Goal: Task Accomplishment & Management: Use online tool/utility

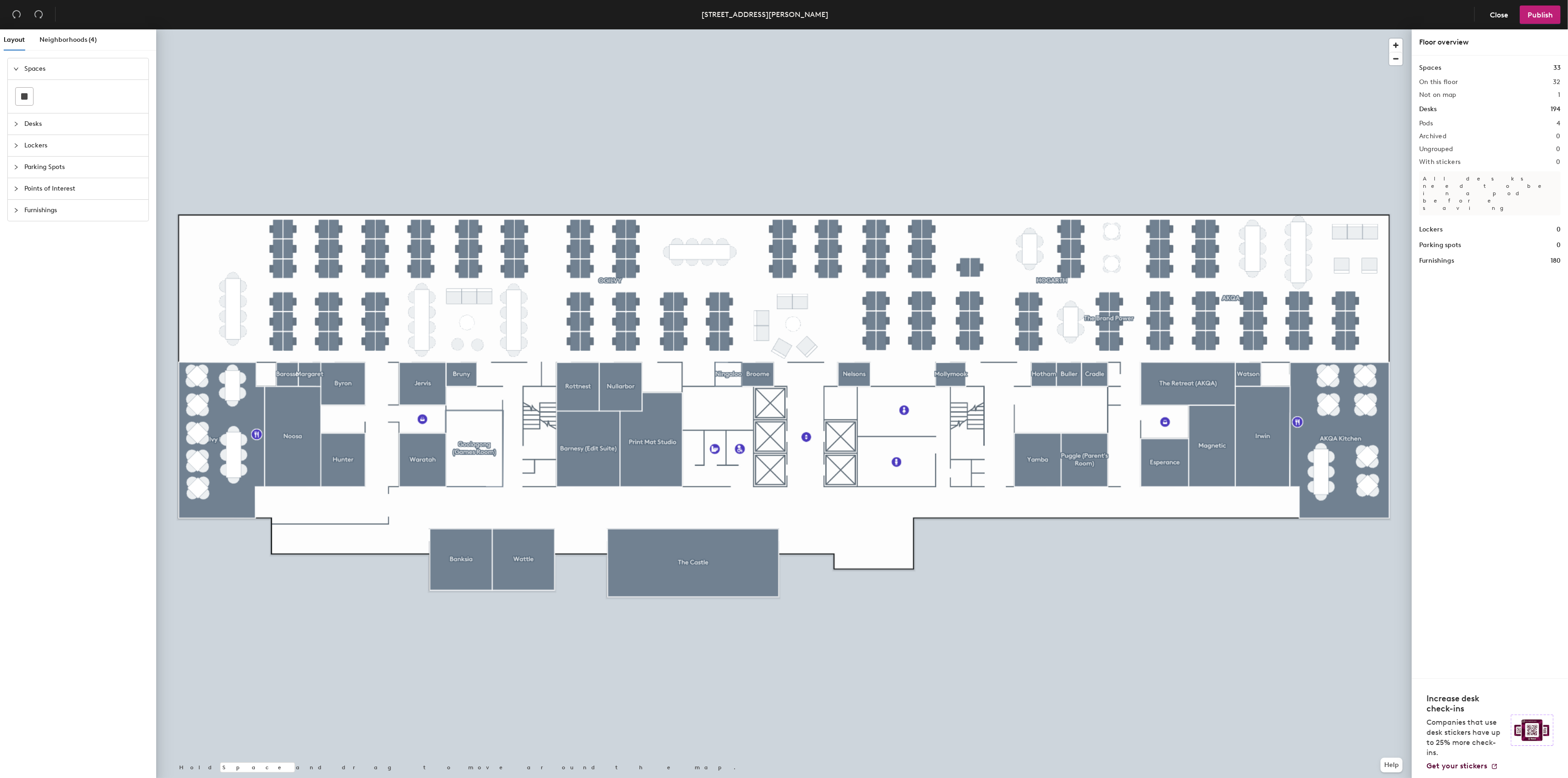
click at [627, 30] on div at bounding box center [784, 30] width 1255 height 0
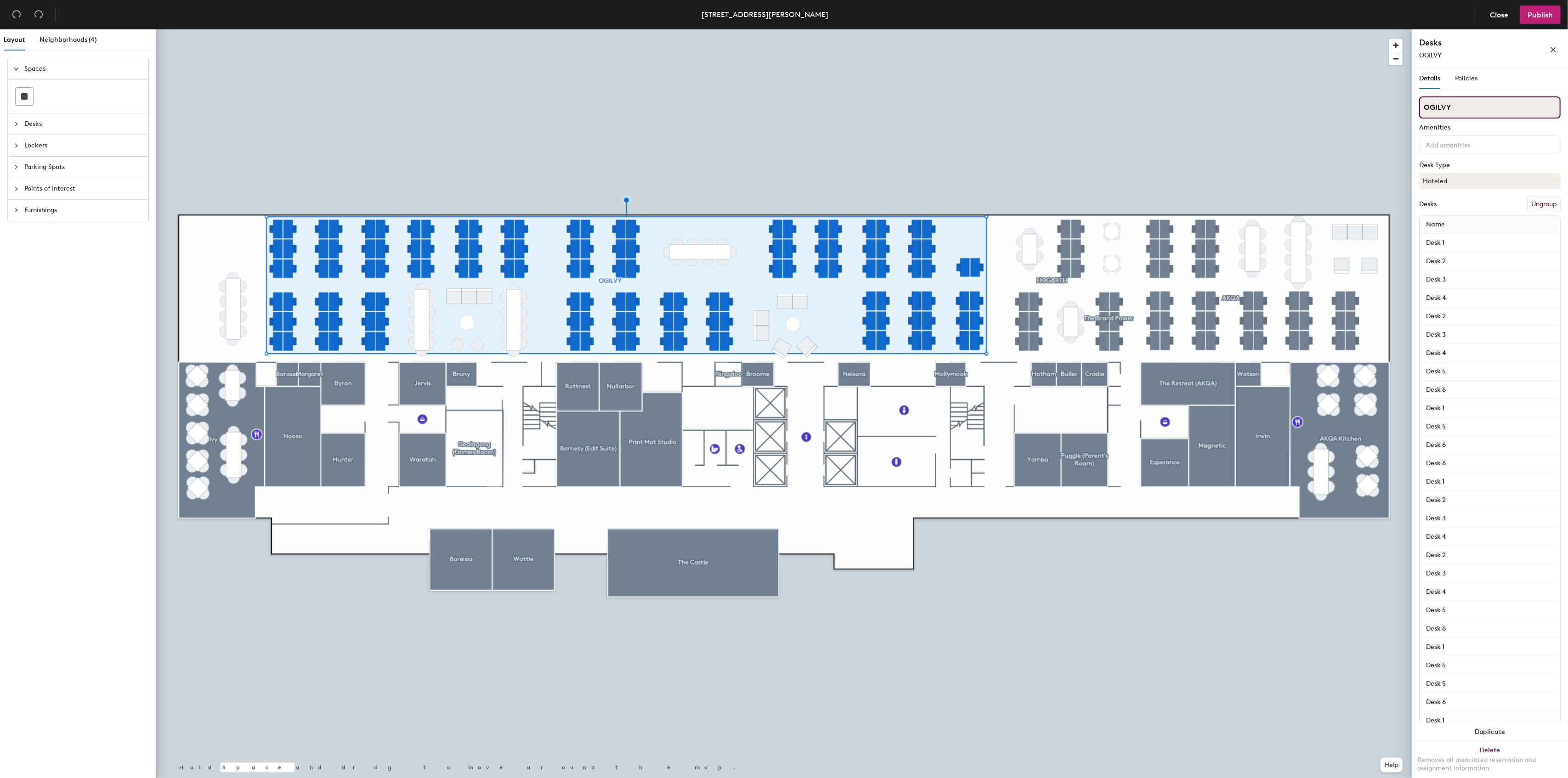
click at [1447, 109] on input "OGILVY" at bounding box center [1490, 107] width 141 height 22
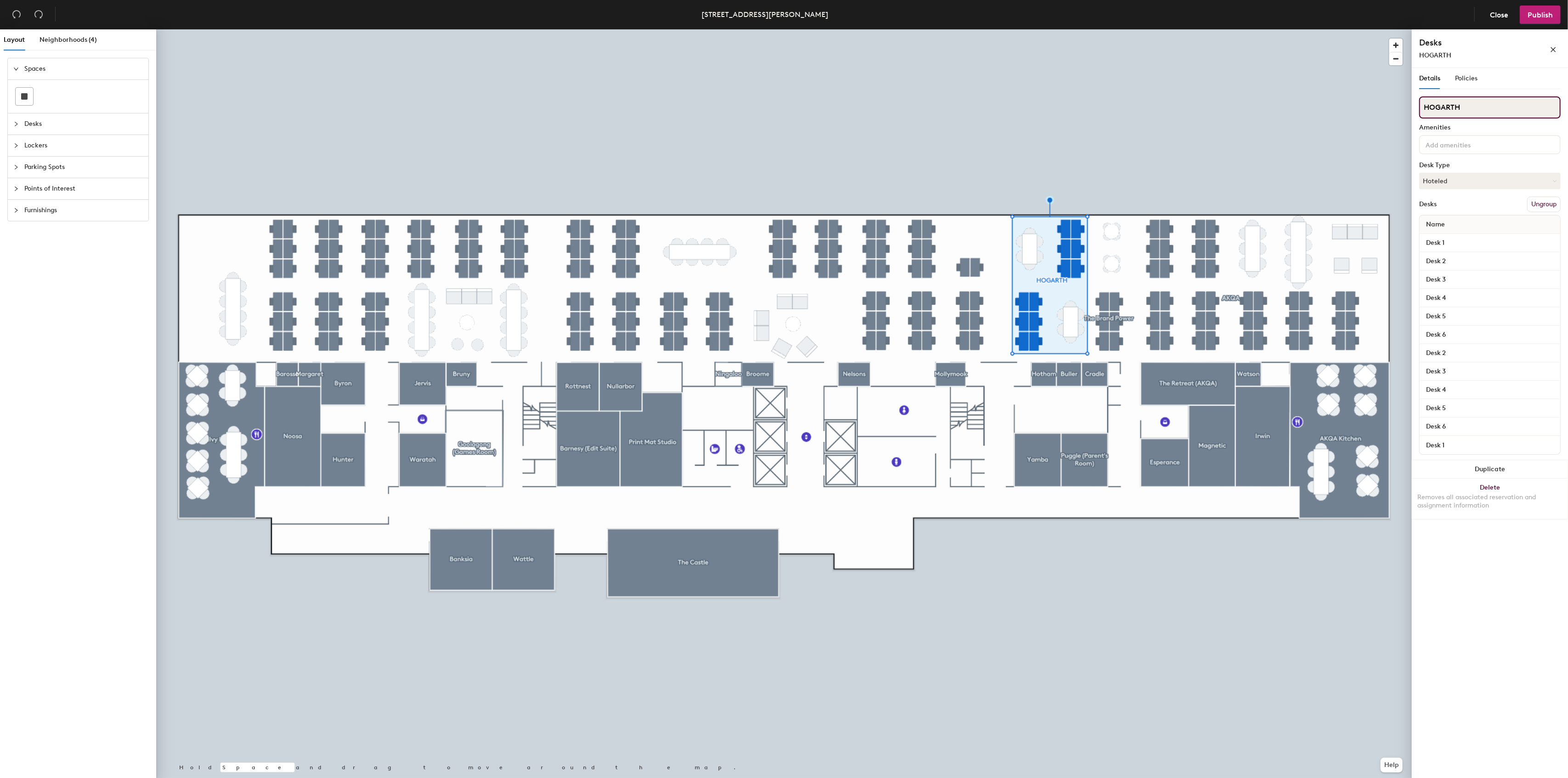
click at [1449, 102] on input "HOGARTH" at bounding box center [1490, 107] width 141 height 22
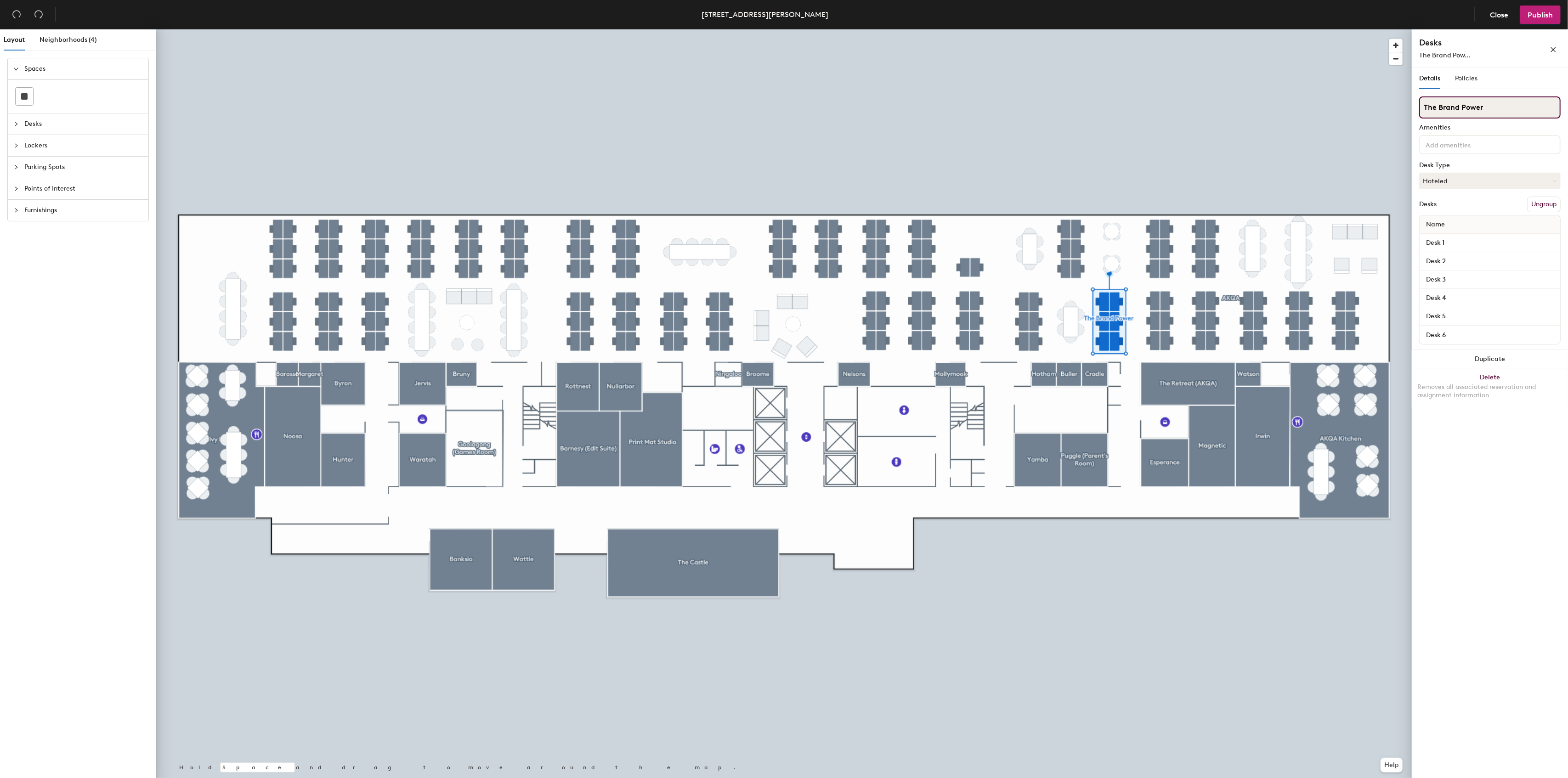
click at [1478, 105] on input "The Brand Power" at bounding box center [1490, 107] width 141 height 22
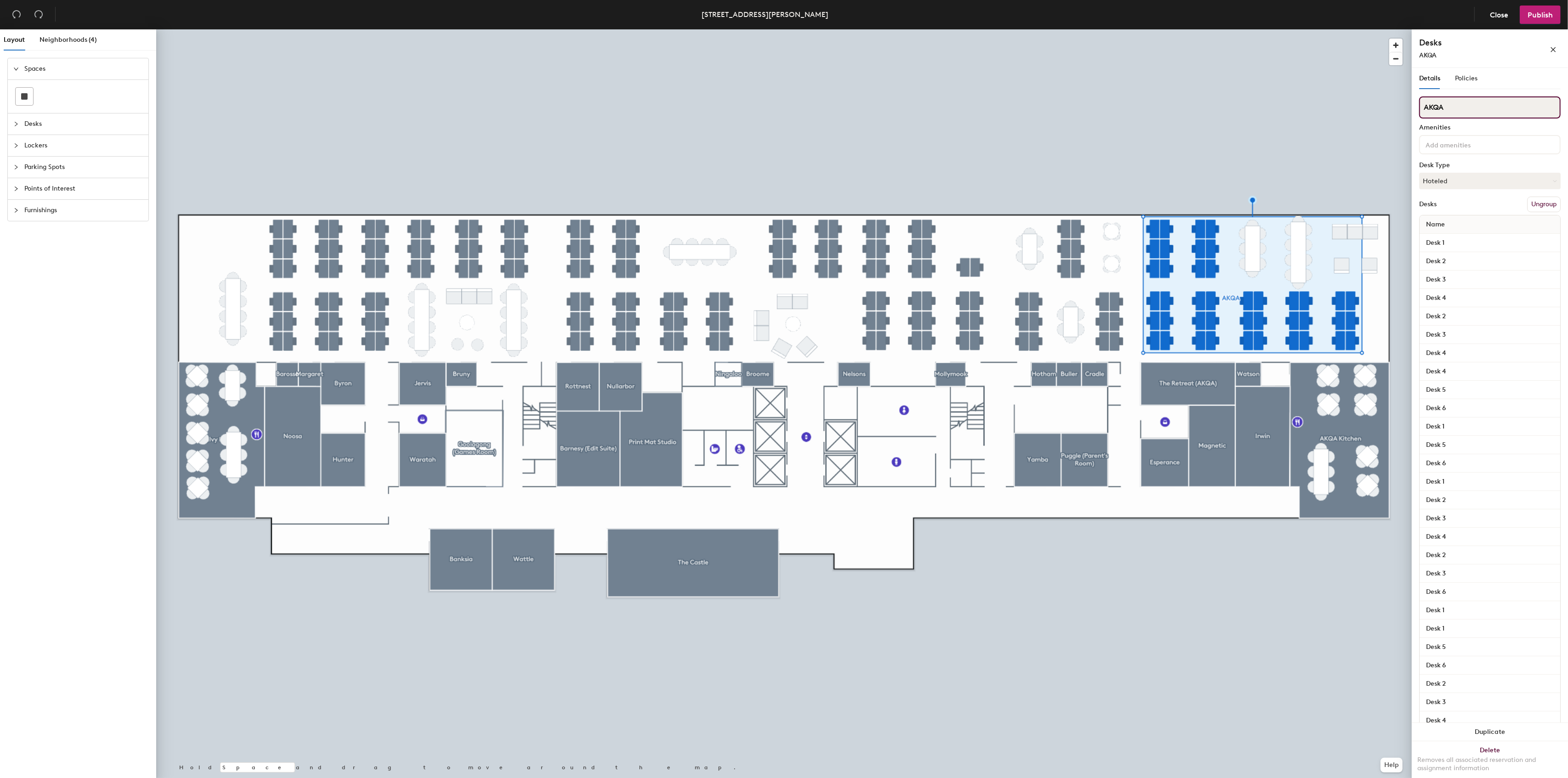
click at [1449, 100] on input "AKQA" at bounding box center [1490, 107] width 141 height 22
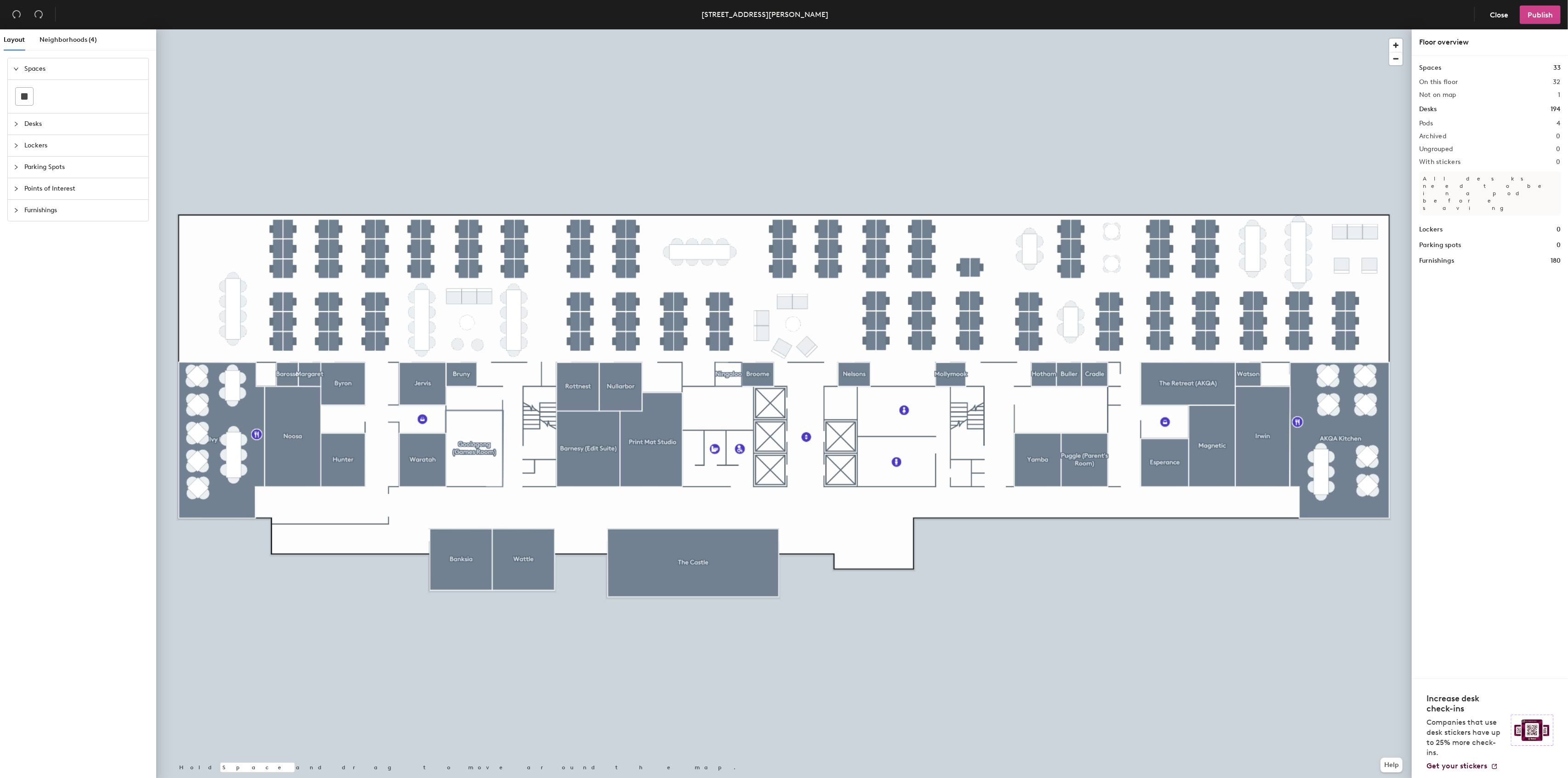
click at [1553, 16] on button "Publish" at bounding box center [1541, 15] width 41 height 18
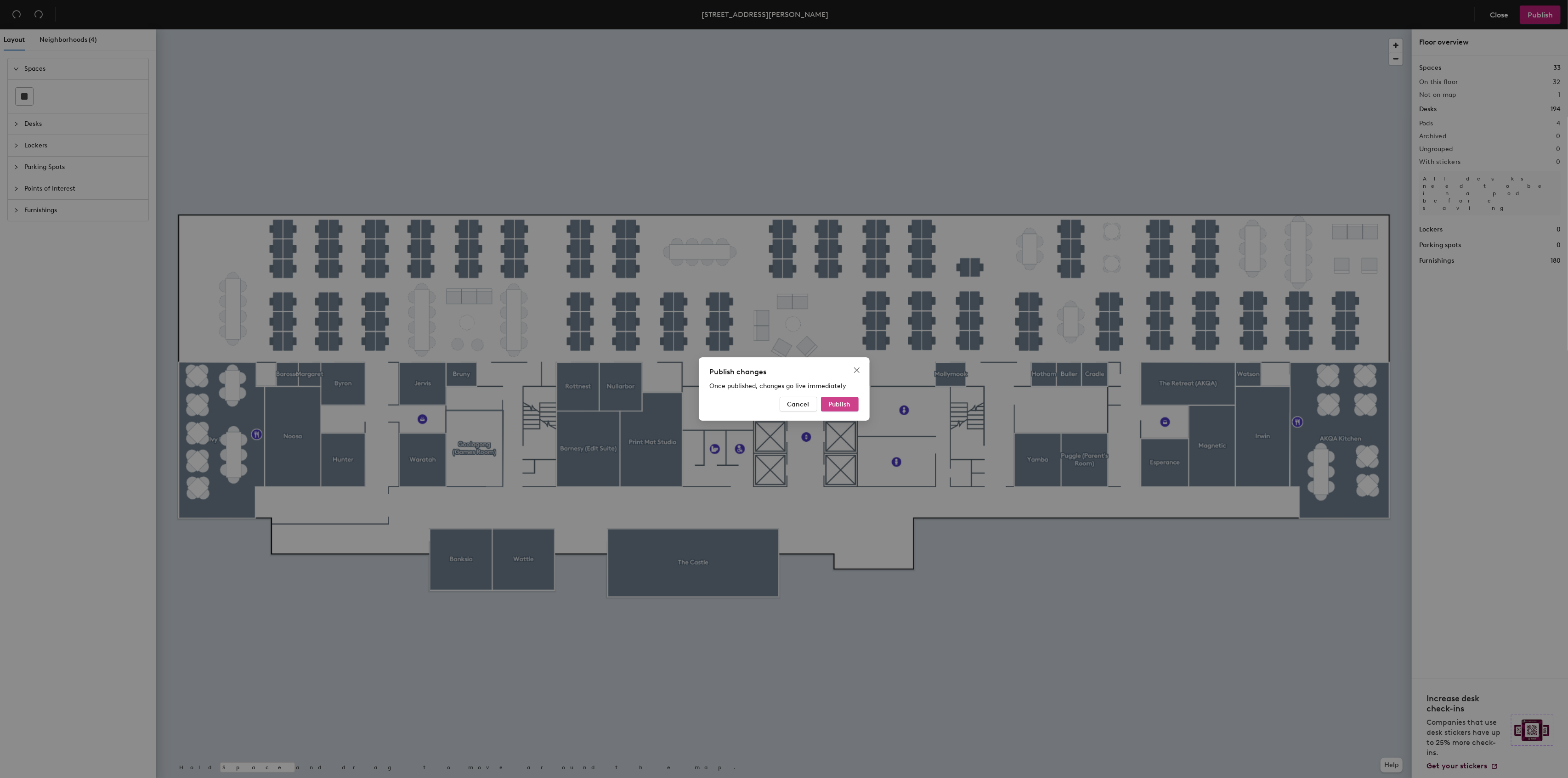
click at [848, 403] on span "Publish" at bounding box center [840, 404] width 22 height 7
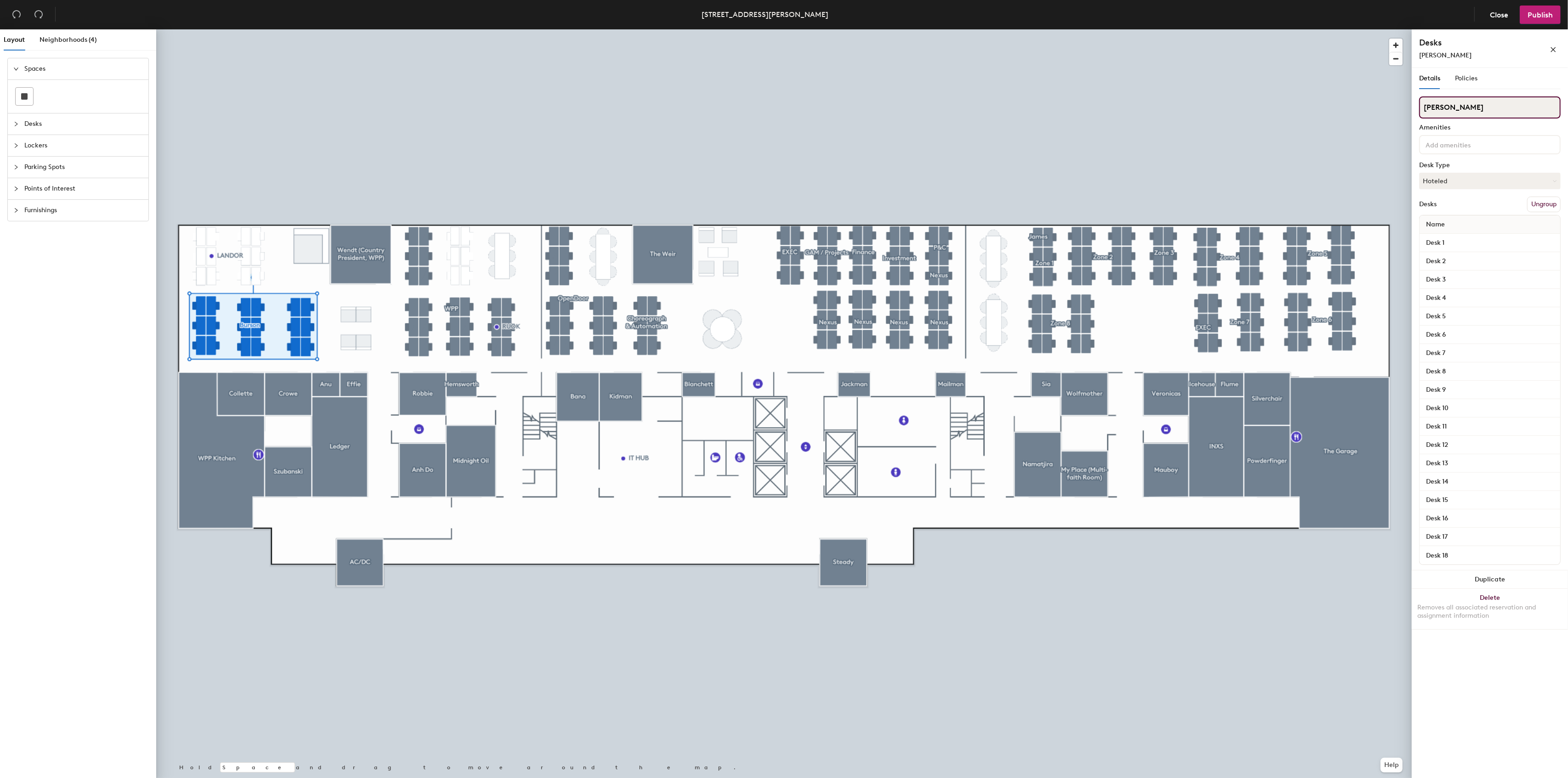
click at [1445, 116] on input "Burson" at bounding box center [1490, 107] width 141 height 22
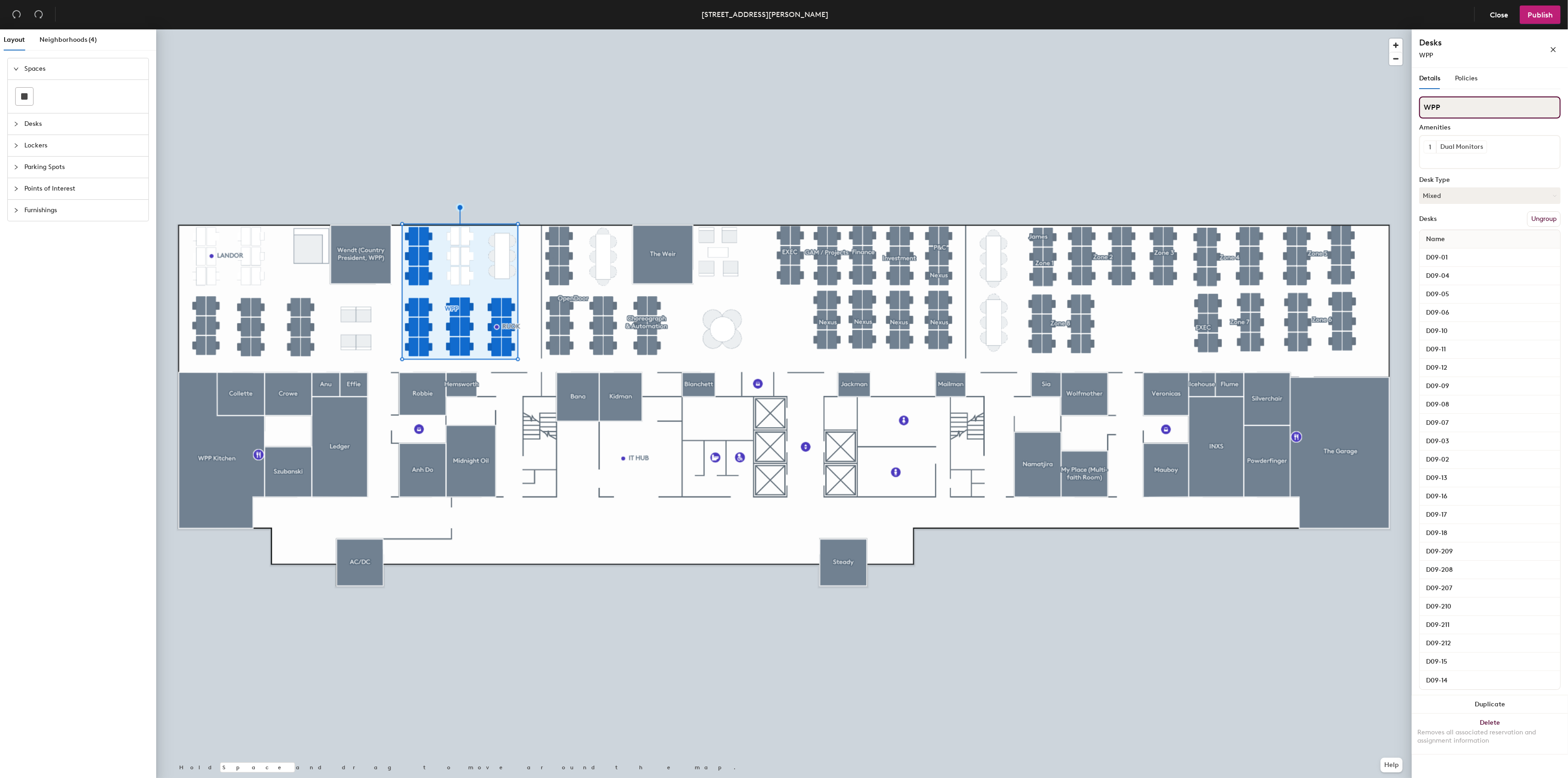
click at [1469, 109] on input "WPP" at bounding box center [1490, 107] width 141 height 22
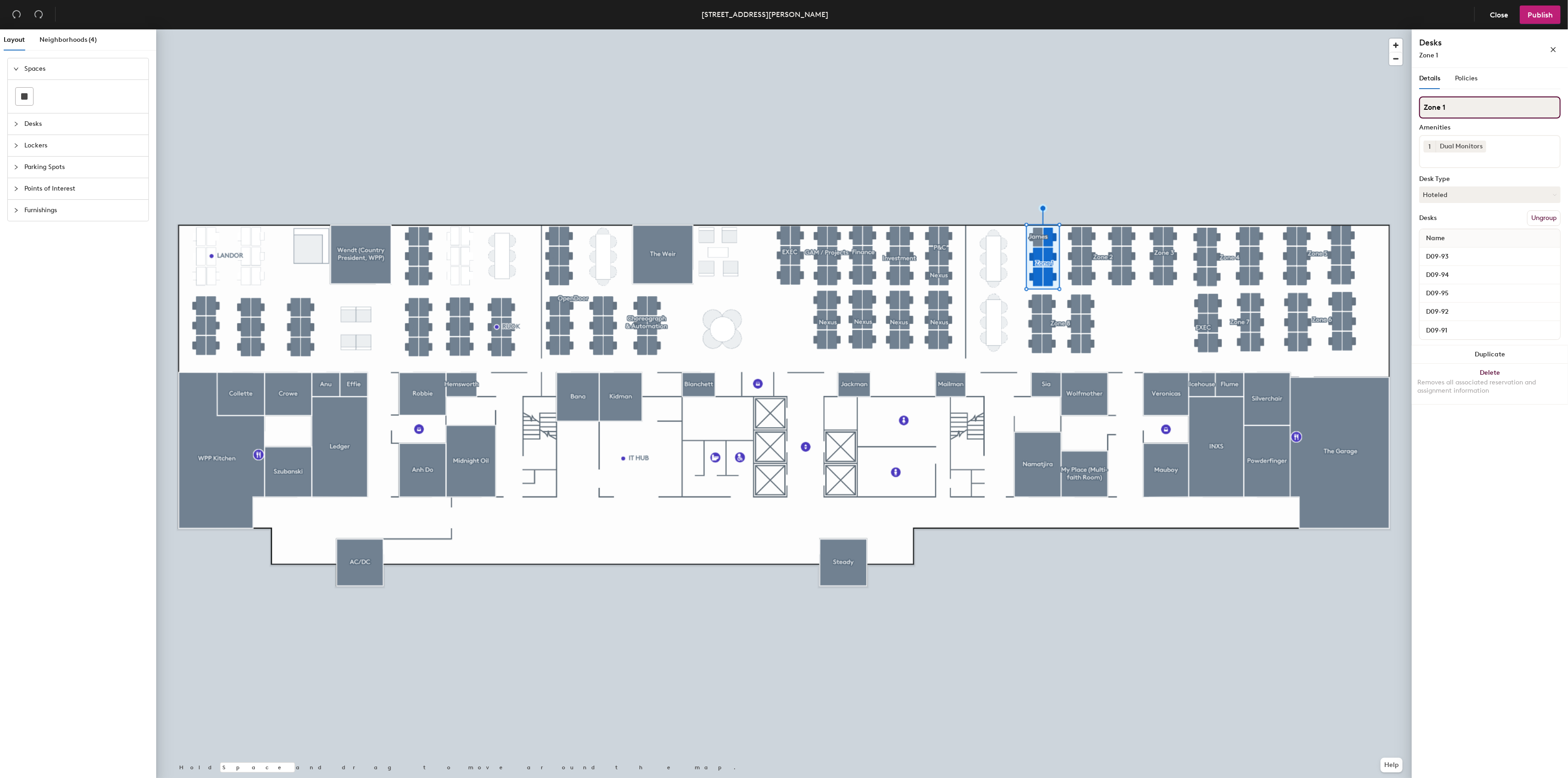
click at [1510, 107] on input "Zone 1" at bounding box center [1490, 107] width 141 height 22
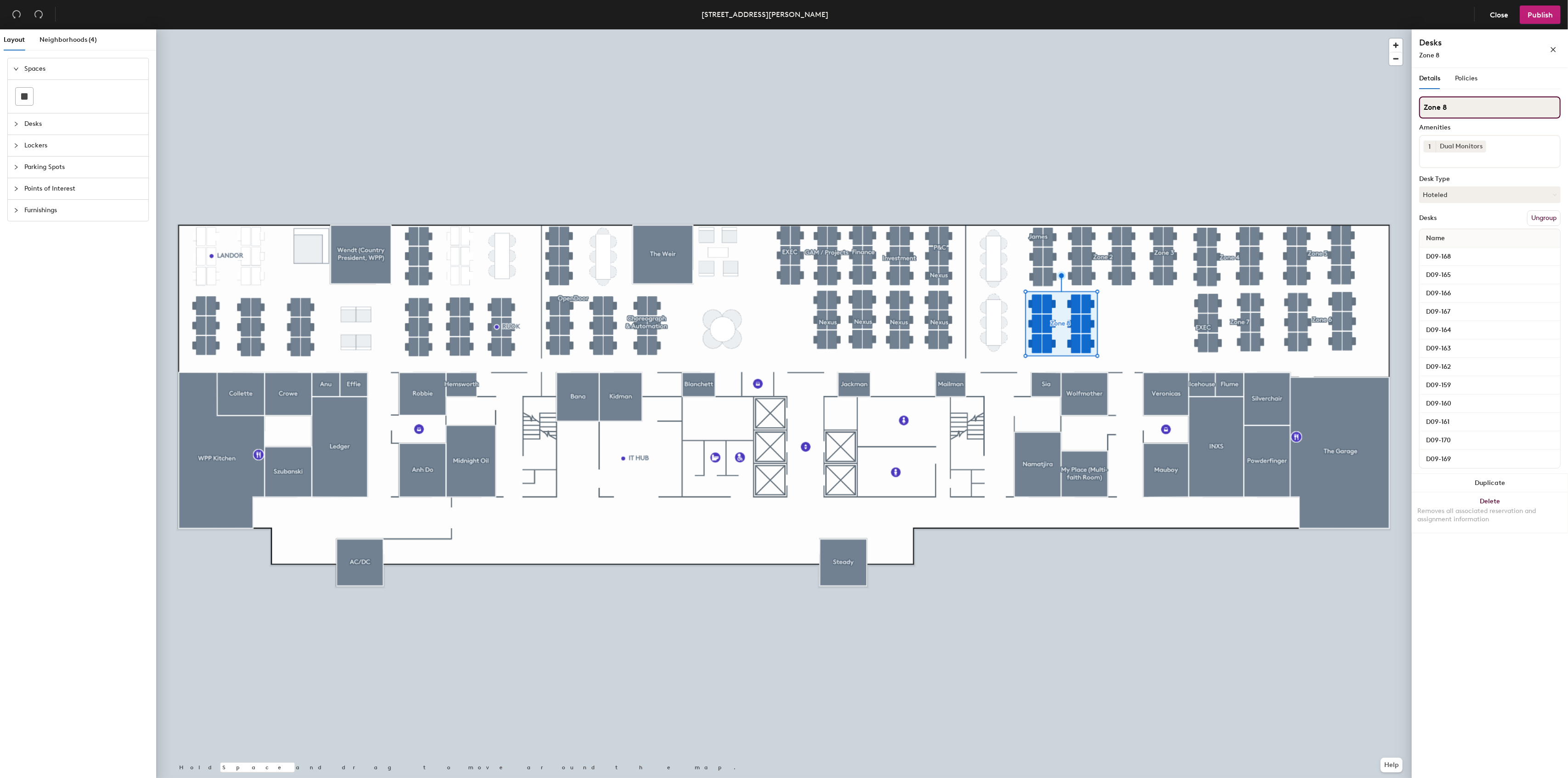
click at [1472, 104] on input "Zone 8" at bounding box center [1490, 107] width 141 height 22
click at [1462, 117] on input "Zone 2" at bounding box center [1490, 107] width 141 height 22
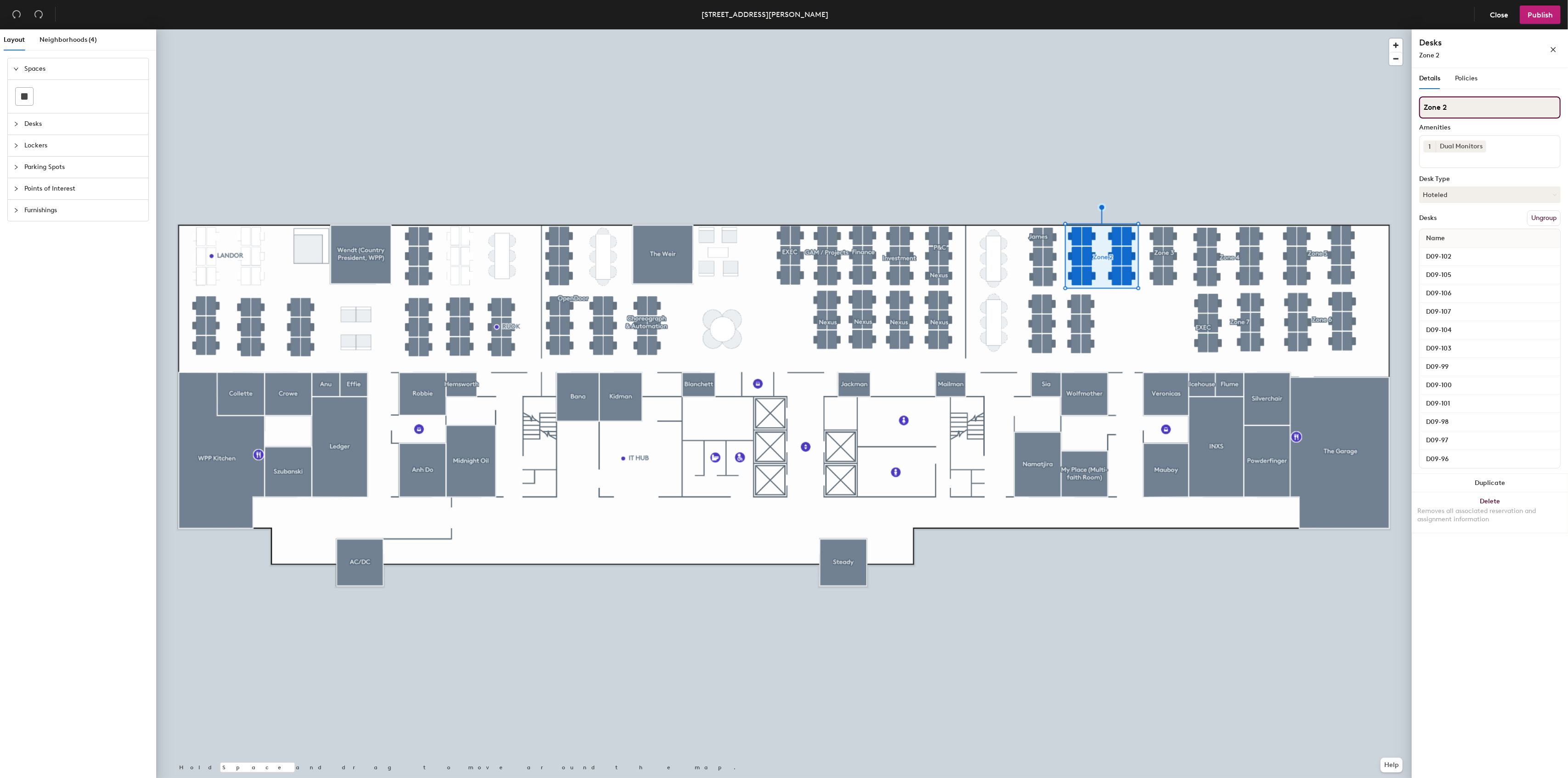
click at [1462, 117] on input "Zone 2" at bounding box center [1490, 107] width 141 height 22
click at [1463, 104] on input "Zone 3" at bounding box center [1490, 107] width 141 height 22
click at [1469, 110] on input "Zone 4" at bounding box center [1490, 107] width 141 height 22
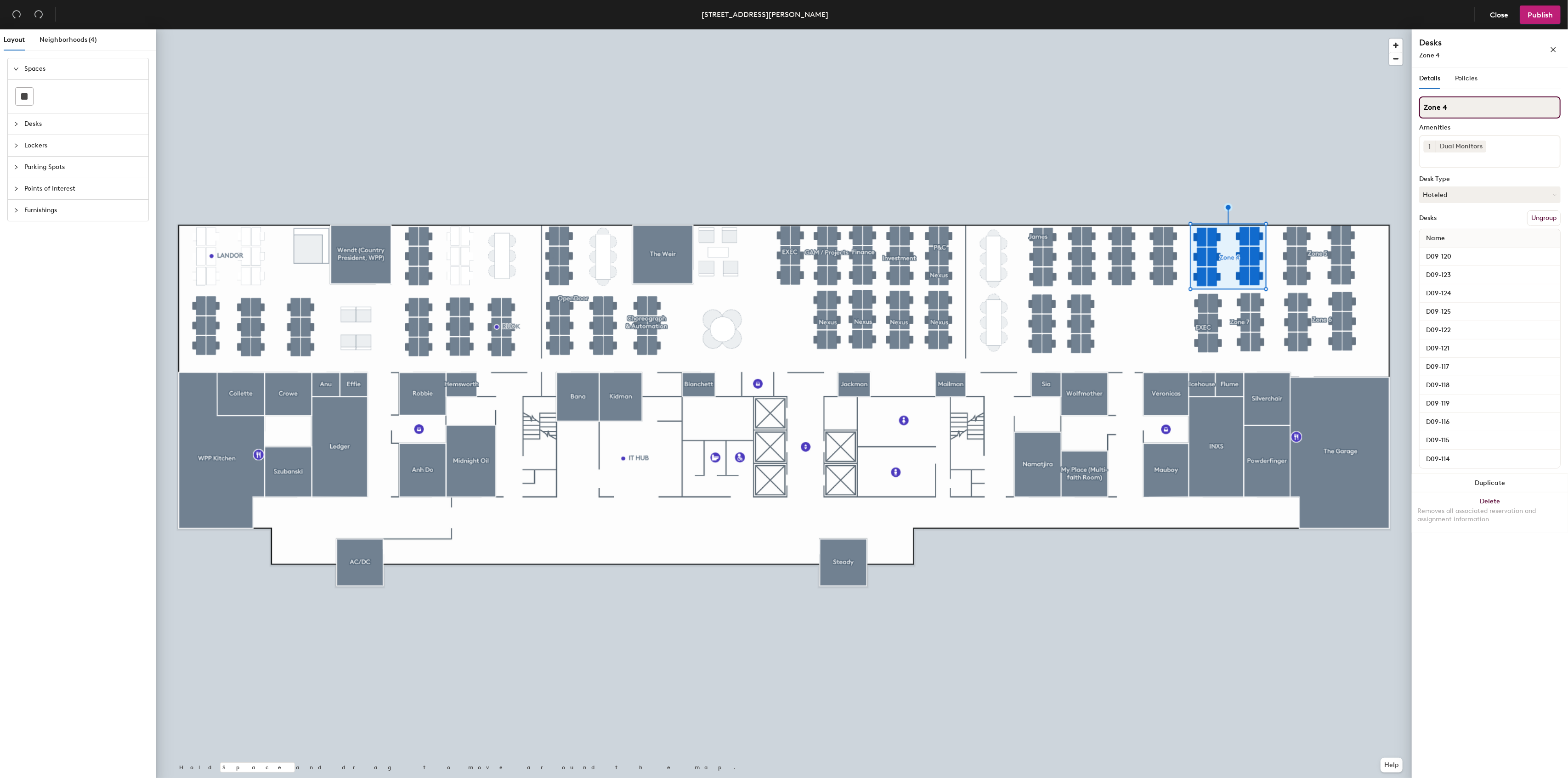
click at [1469, 110] on input "Zone 4" at bounding box center [1490, 107] width 141 height 22
click at [1468, 107] on input "Zone 5" at bounding box center [1490, 107] width 141 height 22
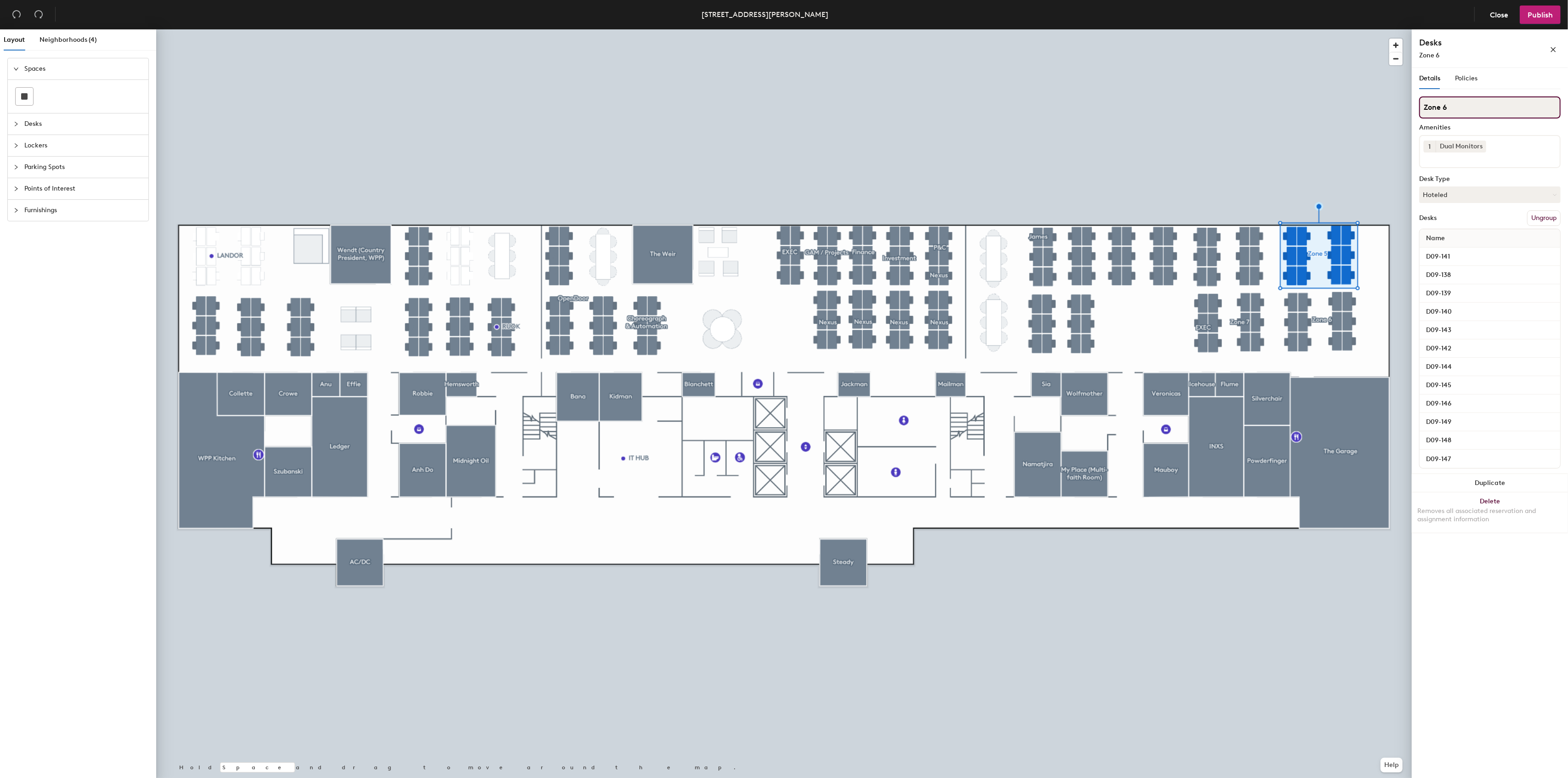
click at [1474, 118] on input "Zone 6" at bounding box center [1490, 107] width 141 height 22
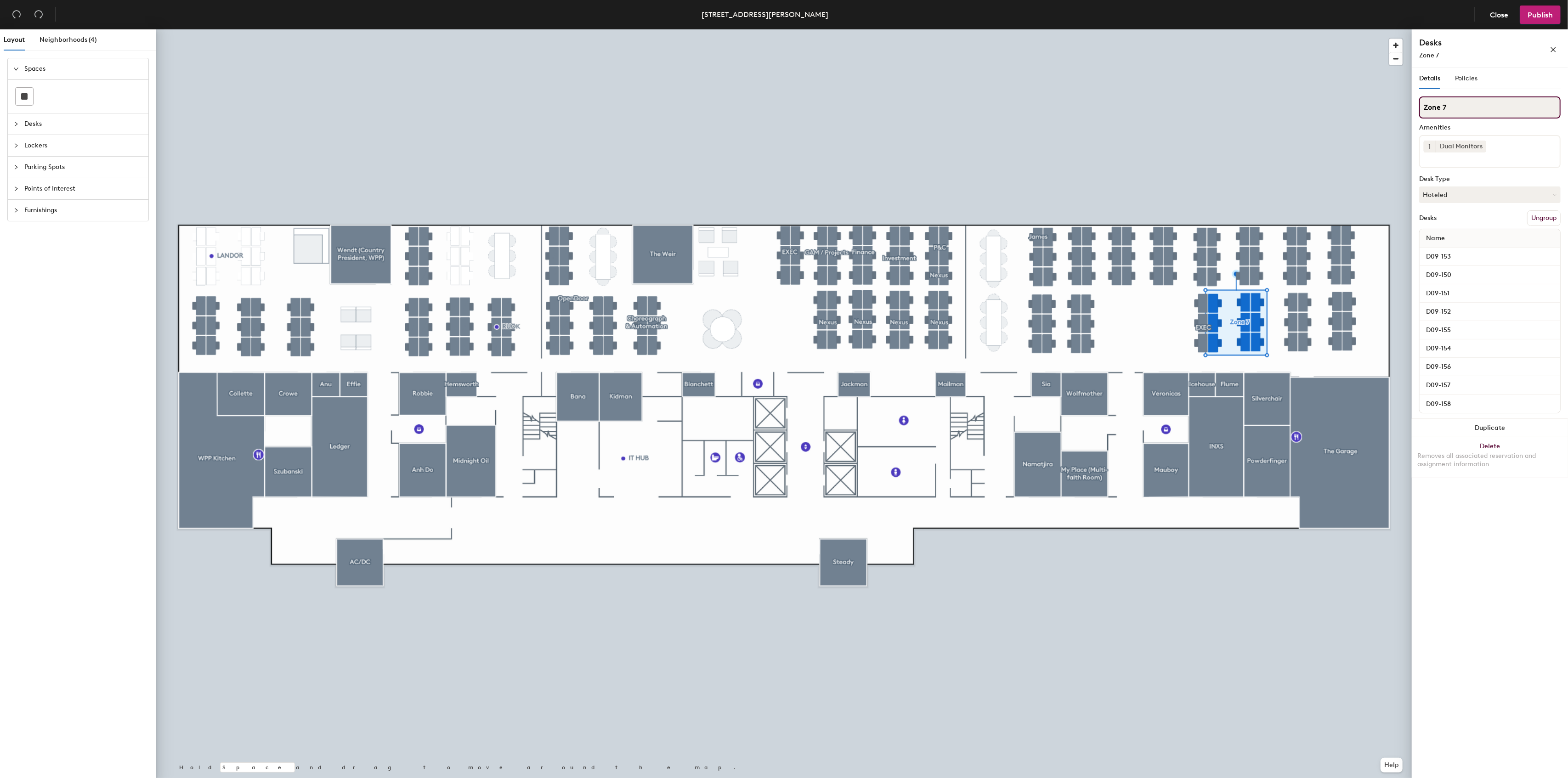
click at [1449, 113] on input "Zone 7" at bounding box center [1490, 107] width 141 height 22
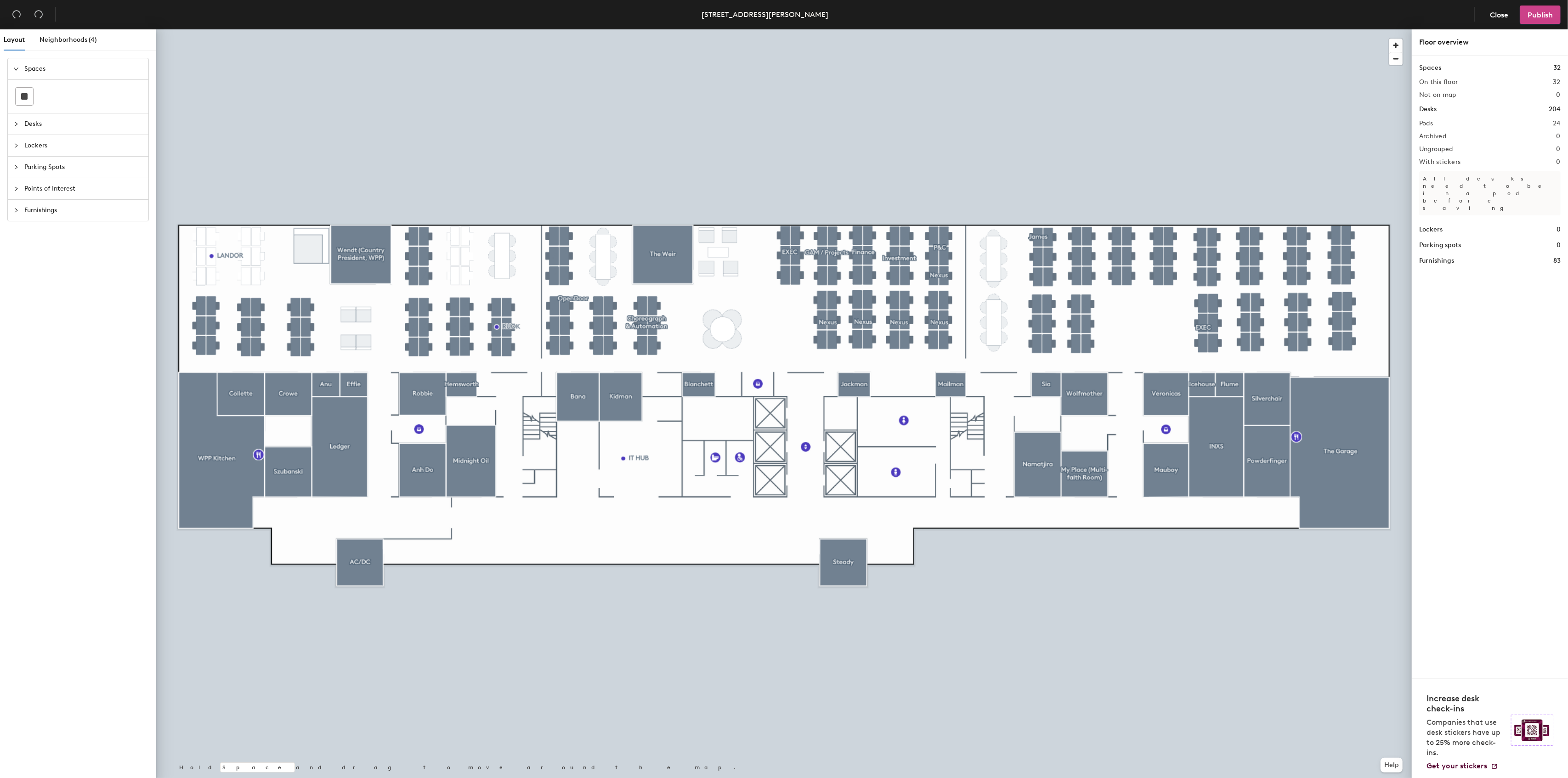
click at [1530, 14] on span "Publish" at bounding box center [1540, 15] width 26 height 9
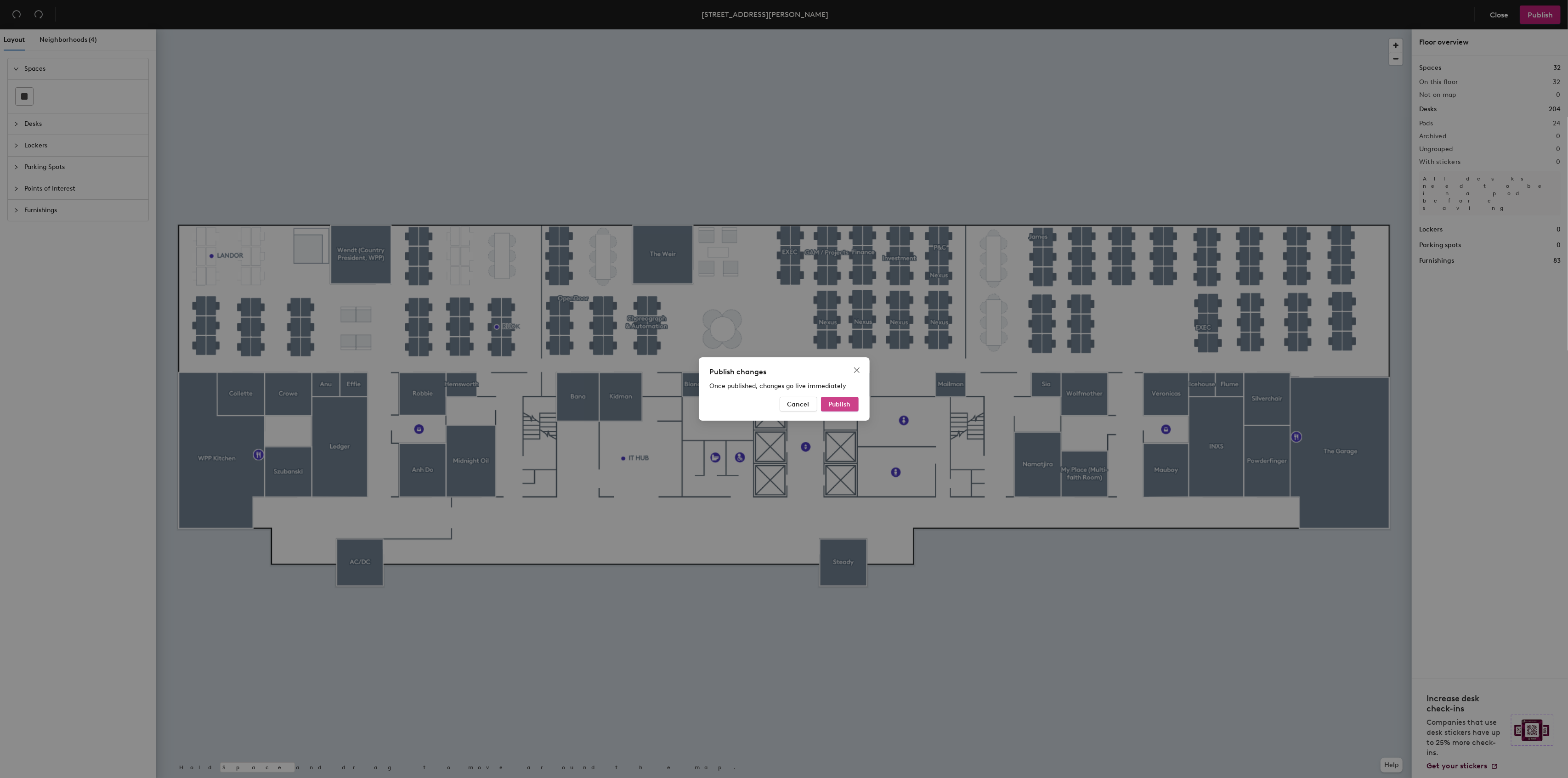
click at [848, 401] on span "Publish" at bounding box center [840, 404] width 22 height 7
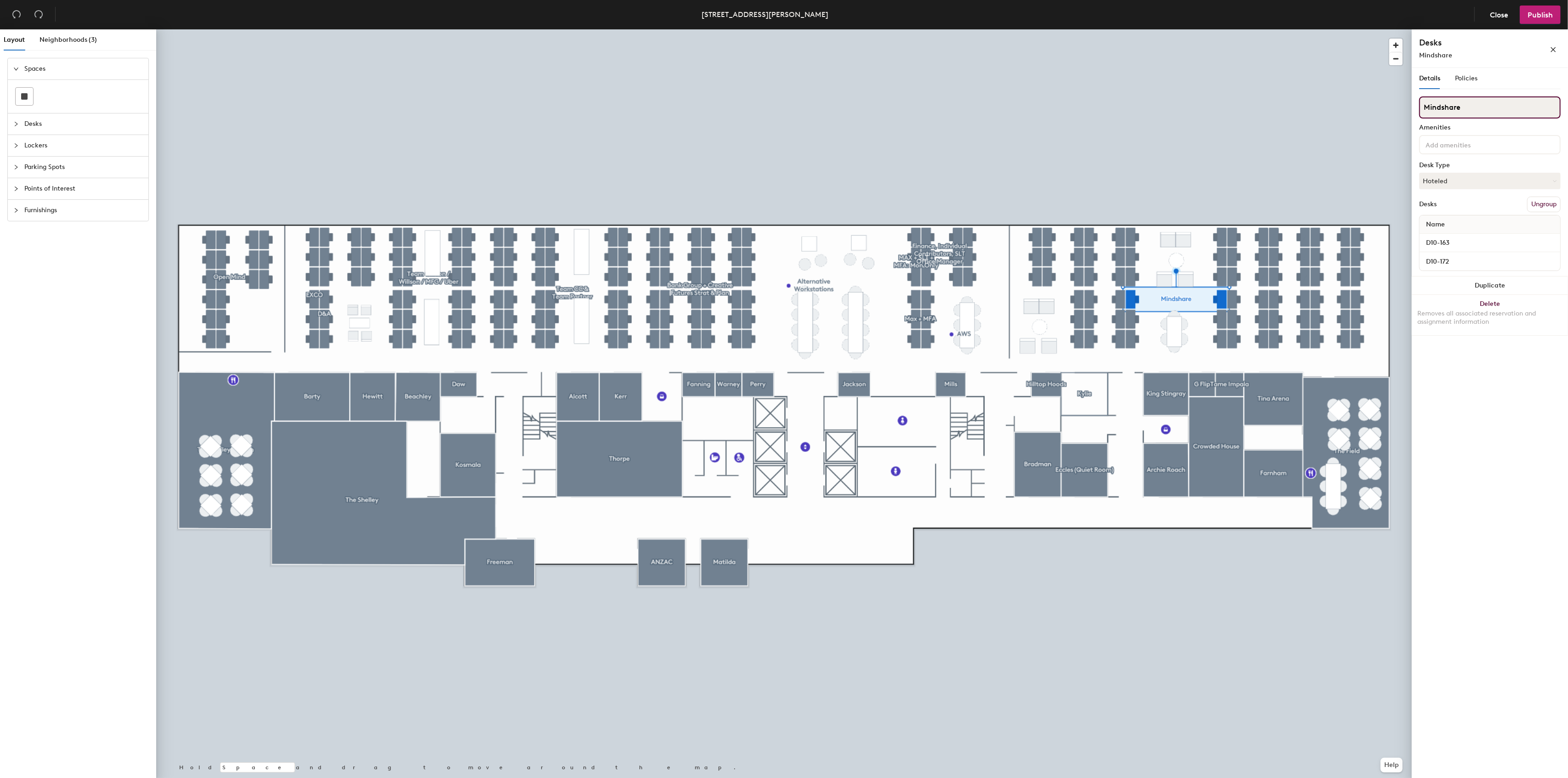
click at [1454, 105] on input "Mindshare" at bounding box center [1490, 107] width 141 height 22
click at [1532, 201] on button "Ungroup" at bounding box center [1544, 204] width 34 height 16
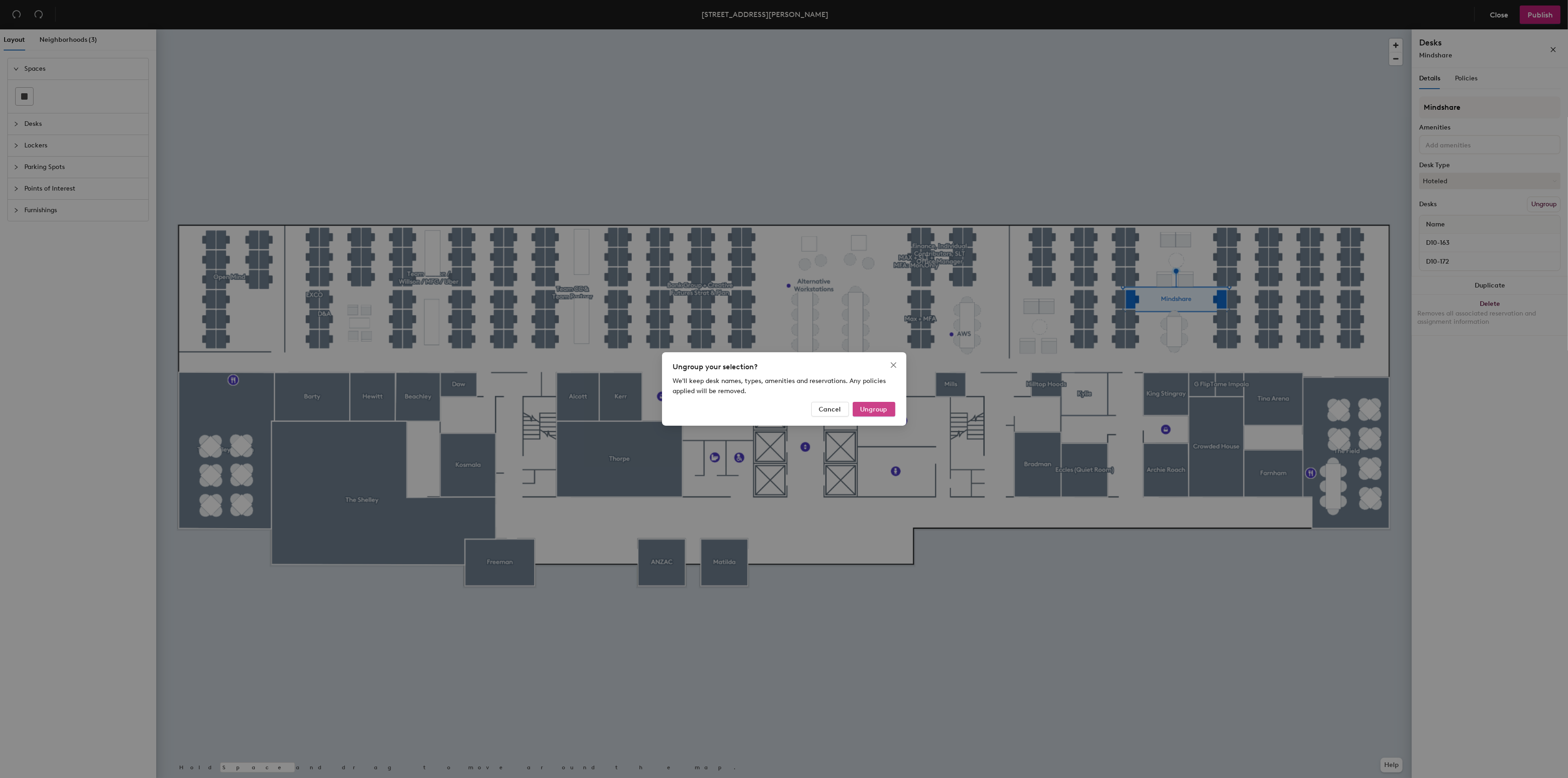
click at [879, 410] on span "Ungroup" at bounding box center [874, 409] width 27 height 7
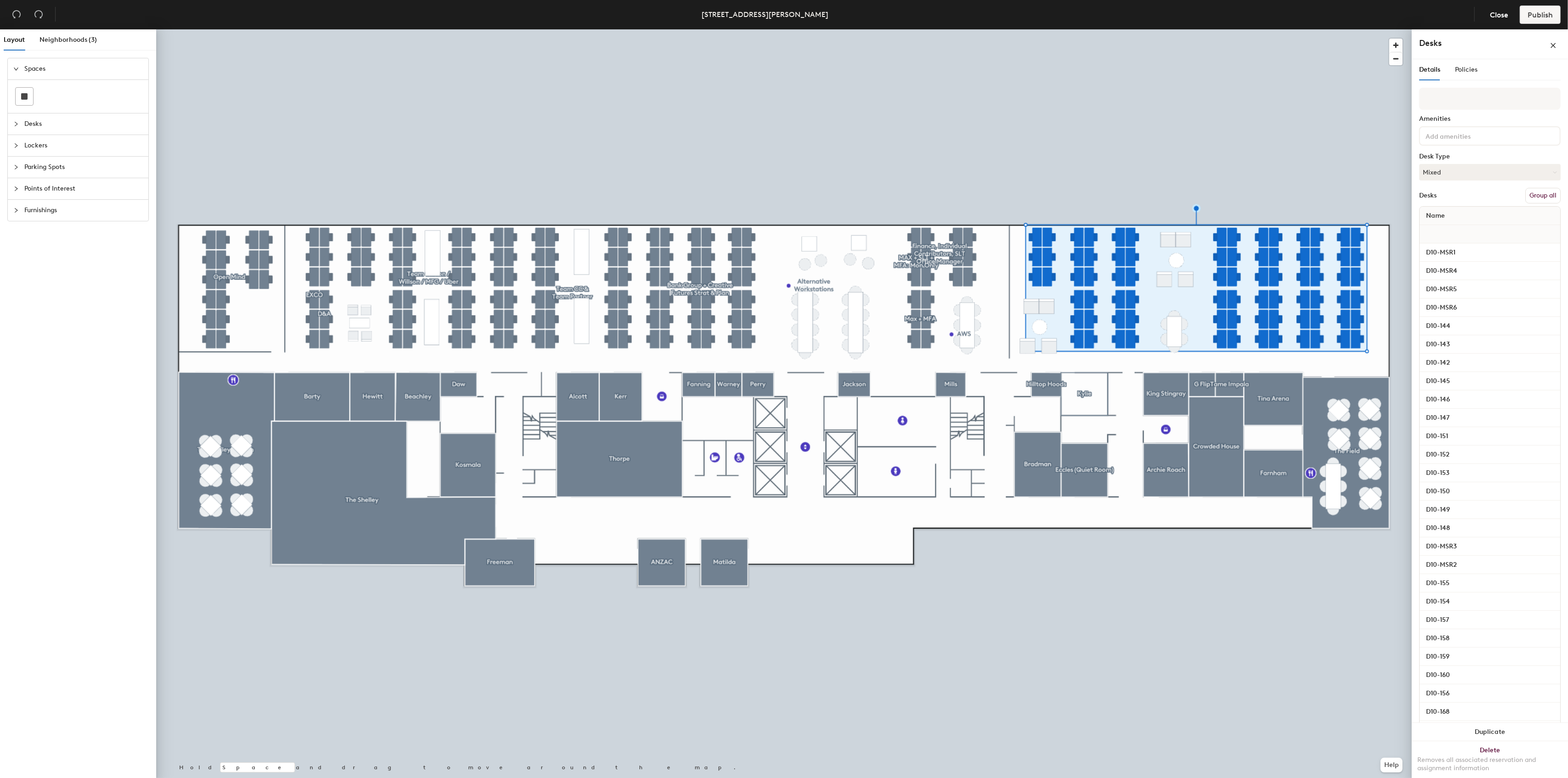
click at [1541, 194] on button "Group all" at bounding box center [1542, 195] width 35 height 16
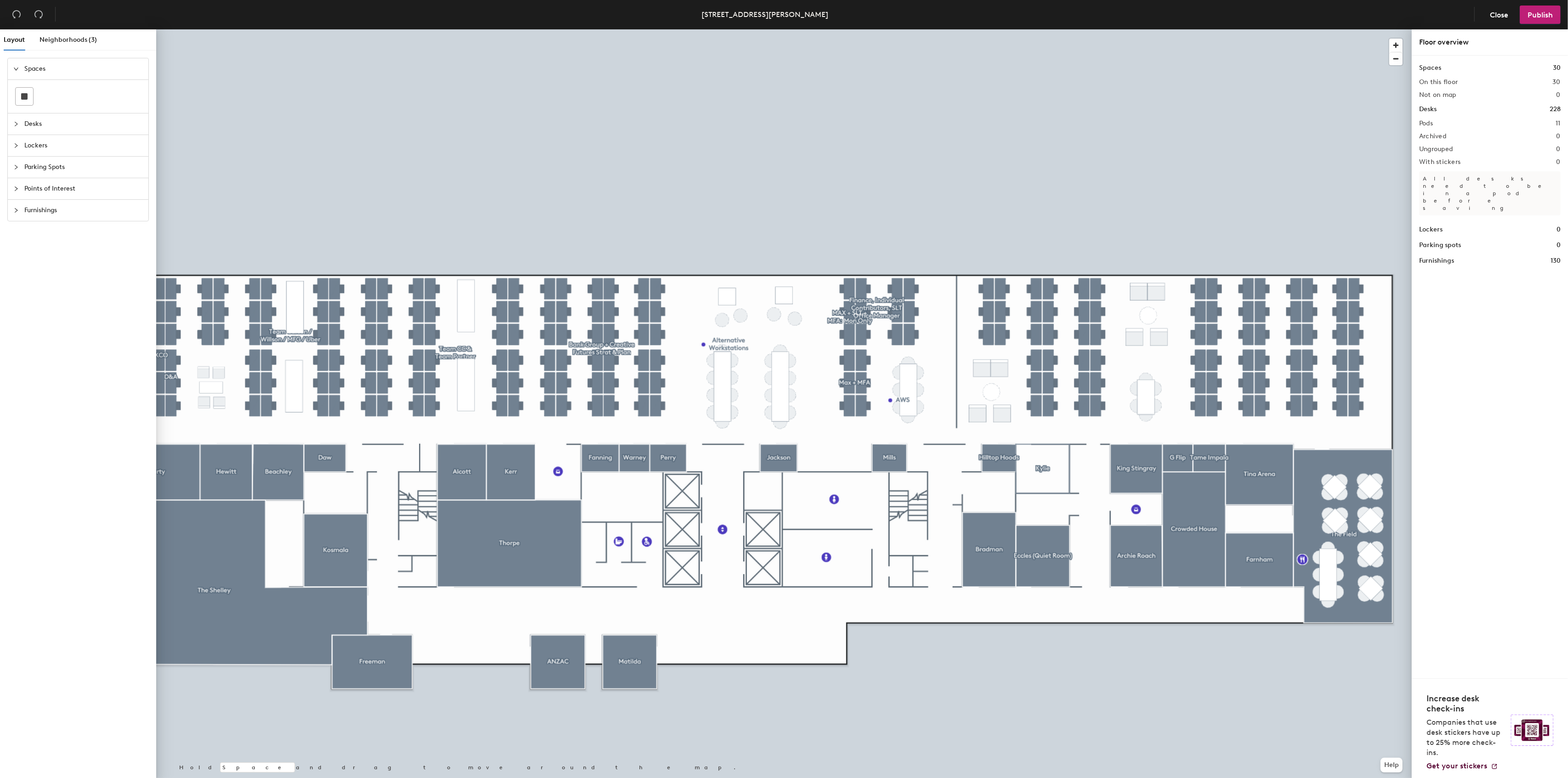
click at [849, 30] on div at bounding box center [784, 30] width 1255 height 0
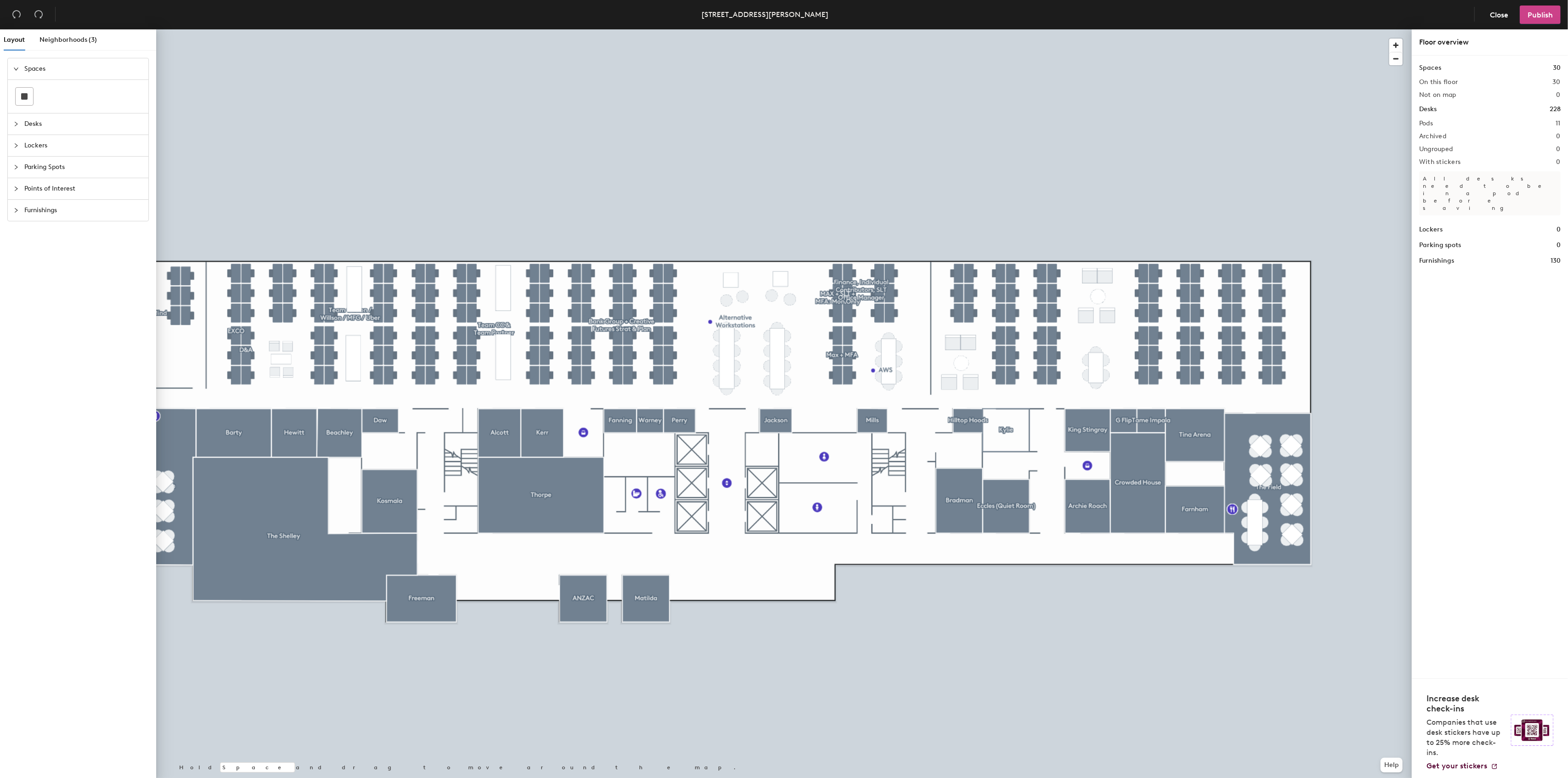
click at [1536, 14] on span "Publish" at bounding box center [1540, 15] width 26 height 9
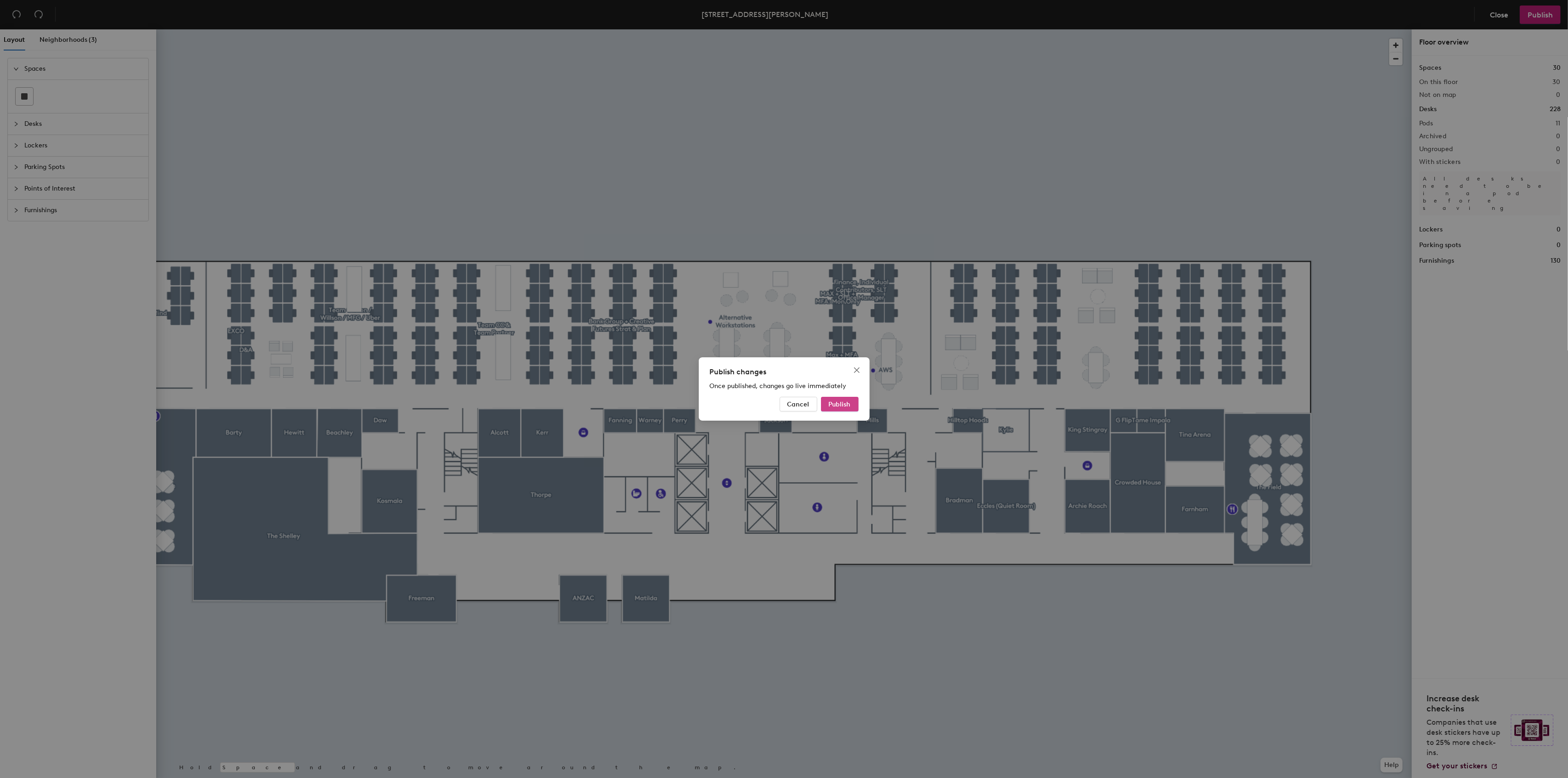
click at [843, 401] on span "Publish" at bounding box center [840, 404] width 22 height 7
